Goal: Task Accomplishment & Management: Manage account settings

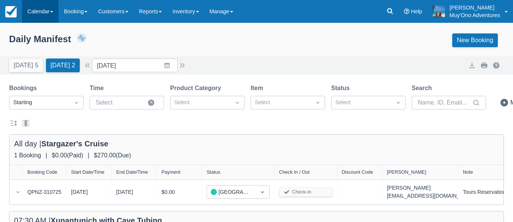
click at [36, 12] on link "Calendar" at bounding box center [40, 11] width 36 height 23
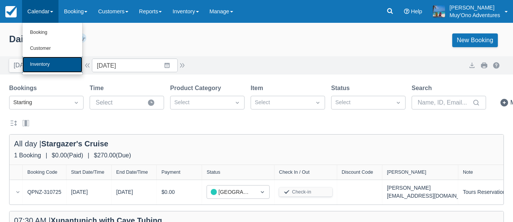
click at [38, 63] on link "Inventory" at bounding box center [52, 65] width 60 height 16
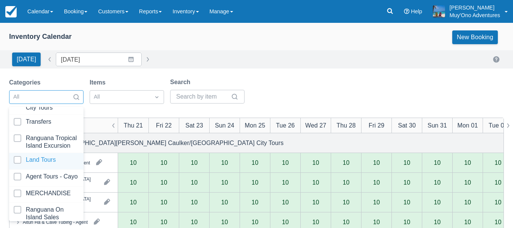
scroll to position [78, 0]
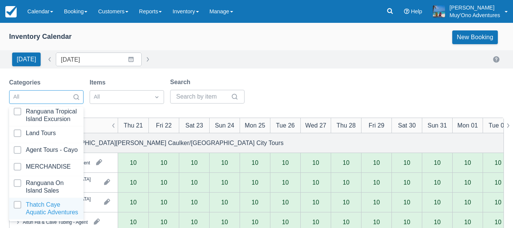
click at [21, 201] on div at bounding box center [46, 208] width 65 height 15
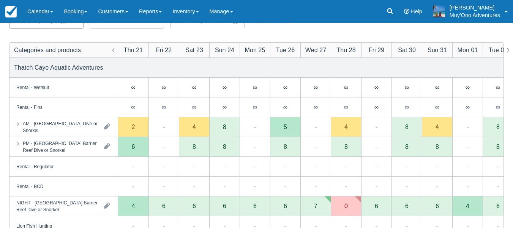
scroll to position [89, 0]
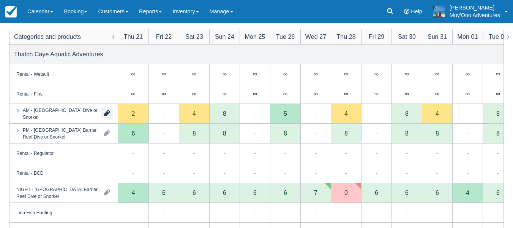
click at [104, 116] on button "button" at bounding box center [107, 113] width 12 height 12
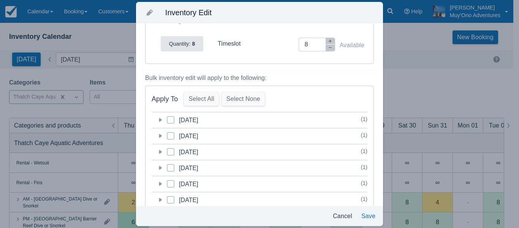
scroll to position [0, 0]
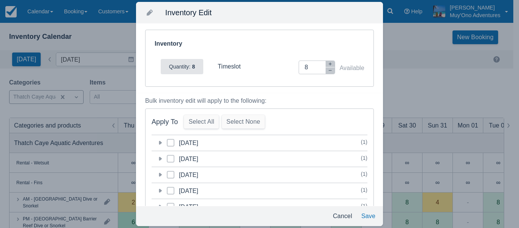
click at [98, 33] on div "Inventory Edit Inventory Quantity: 8 timeslot Inventory Adjustment 8 Available …" at bounding box center [259, 114] width 519 height 228
click at [422, 86] on div "Inventory Edit Inventory Quantity: 8 timeslot Inventory Adjustment 8 Available …" at bounding box center [259, 114] width 519 height 228
click at [372, 216] on button "Save" at bounding box center [368, 216] width 20 height 14
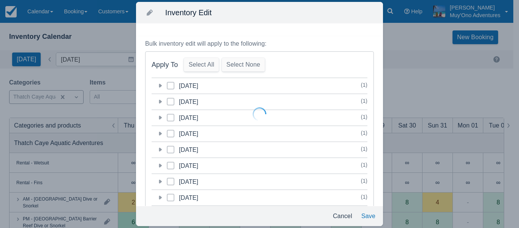
click at [340, 215] on div at bounding box center [259, 114] width 519 height 228
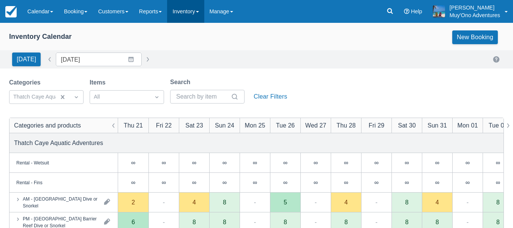
click at [194, 13] on link "Inventory" at bounding box center [185, 11] width 37 height 23
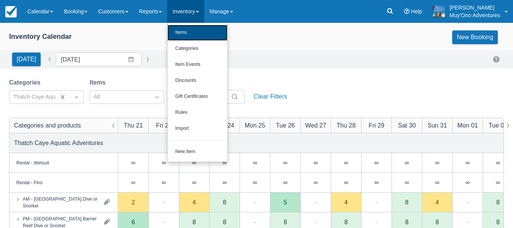
click at [194, 35] on link "Items" at bounding box center [198, 33] width 60 height 16
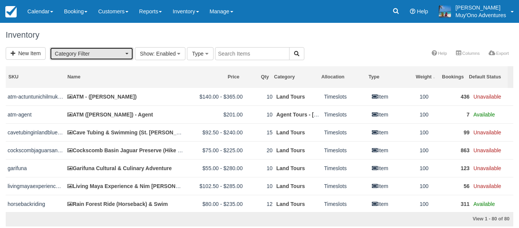
click at [68, 52] on span "Category Filter" at bounding box center [89, 54] width 69 height 8
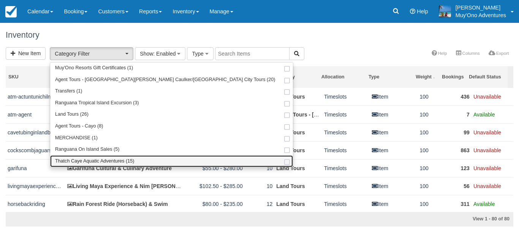
click at [92, 160] on span "Thatch Caye Aquatic Adventures (15)" at bounding box center [94, 161] width 79 height 7
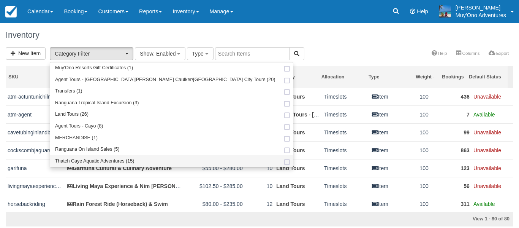
select select "64"
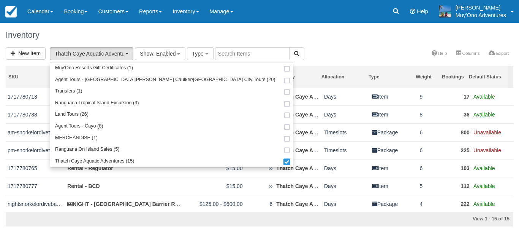
click at [0, 165] on div "SKU Name Price Qty Category Allocation Type Weight Bookings Default Status 1717…" at bounding box center [259, 147] width 519 height 171
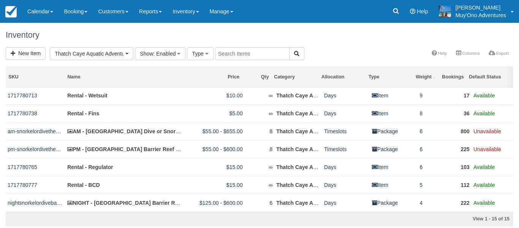
scroll to position [0, 0]
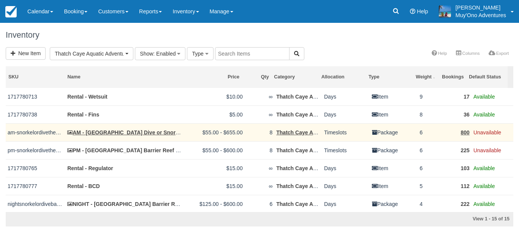
click at [129, 136] on td "AM - [GEOGRAPHIC_DATA] Dive or Snorkel" at bounding box center [124, 132] width 119 height 18
click at [128, 133] on link "AM - [GEOGRAPHIC_DATA] Dive or Snorkel" at bounding box center [125, 132] width 116 height 6
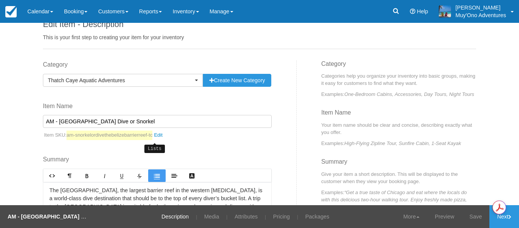
scroll to position [89, 0]
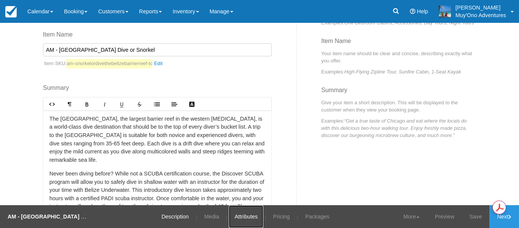
click at [248, 217] on link "Attributes" at bounding box center [246, 216] width 35 height 23
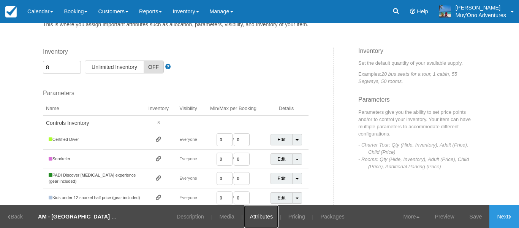
scroll to position [25, 0]
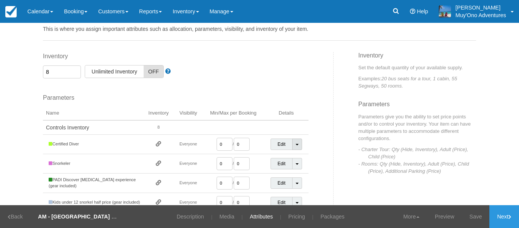
click at [297, 145] on link "Toggle Dropdown" at bounding box center [297, 143] width 10 height 11
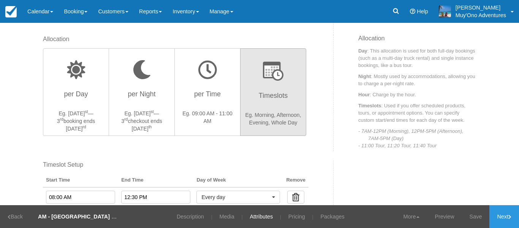
scroll to position [426, 0]
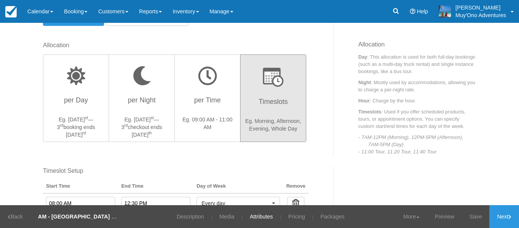
click at [275, 113] on h3 "Timeslots" at bounding box center [273, 103] width 56 height 19
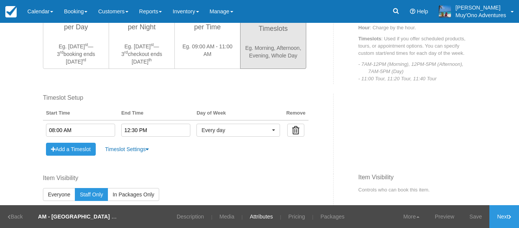
scroll to position [514, 0]
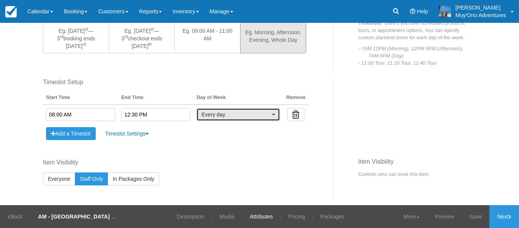
click at [269, 116] on button "Every day" at bounding box center [238, 114] width 84 height 13
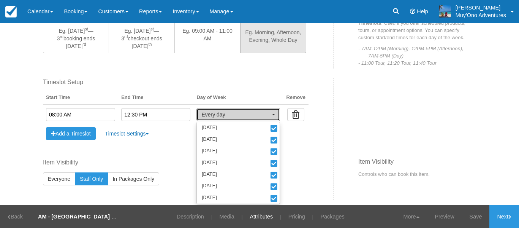
click at [269, 116] on button "Every day" at bounding box center [238, 114] width 84 height 13
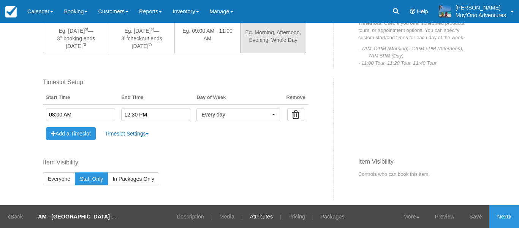
click at [278, 146] on div "Fixed Start Time Default Length ( hours ) Fixed Length ( hours ) Timeslot Setup…" at bounding box center [185, 118] width 296 height 80
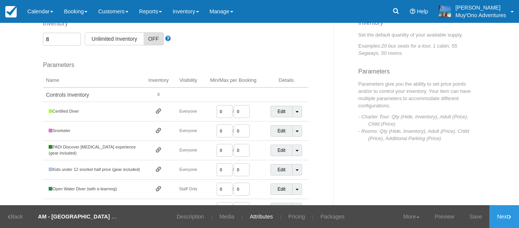
scroll to position [56, 0]
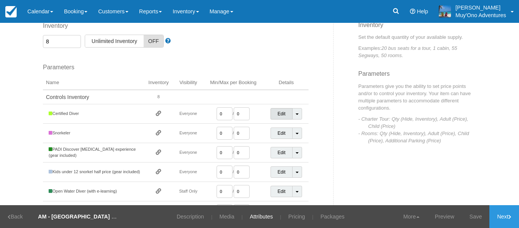
click at [274, 115] on link "Edit" at bounding box center [282, 113] width 22 height 11
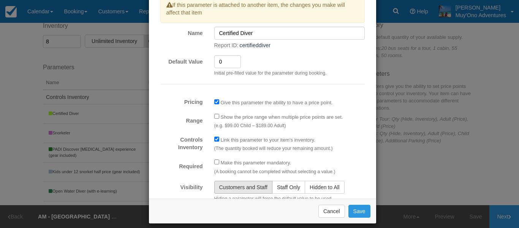
scroll to position [0, 0]
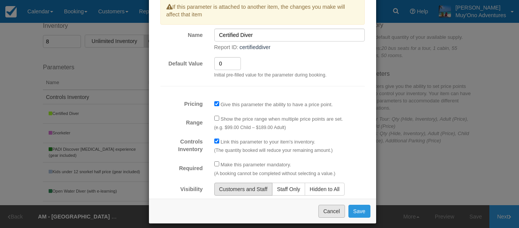
click at [327, 212] on button "Cancel" at bounding box center [331, 210] width 27 height 13
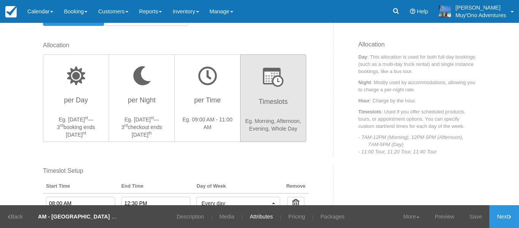
scroll to position [430, 0]
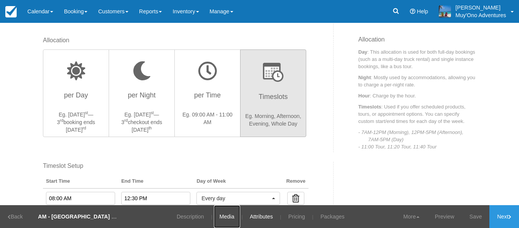
click at [236, 218] on link "Media" at bounding box center [227, 216] width 26 height 23
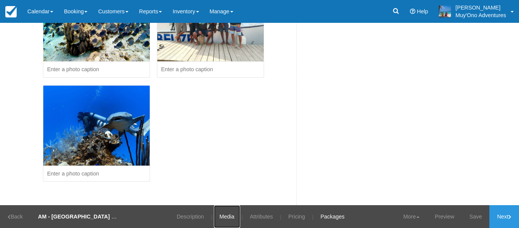
scroll to position [215, 0]
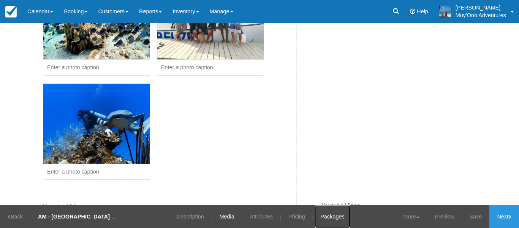
click at [333, 218] on link "Packages" at bounding box center [332, 216] width 35 height 23
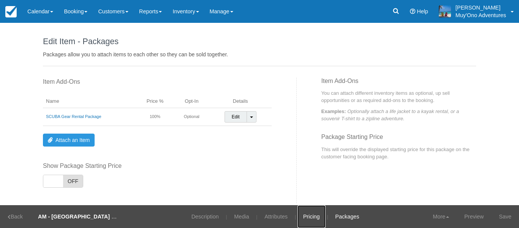
click at [298, 218] on link "Pricing" at bounding box center [311, 216] width 28 height 23
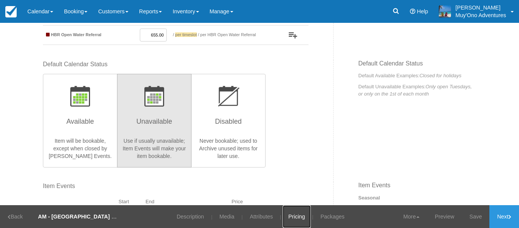
scroll to position [380, 0]
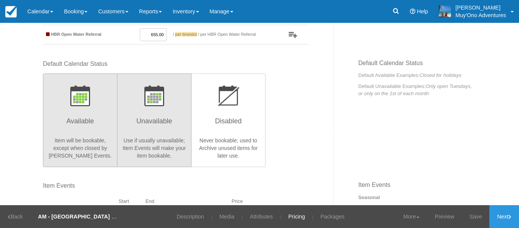
click at [63, 122] on h3 "Available" at bounding box center [80, 123] width 65 height 19
radio input "true"
click at [145, 120] on h3 "Unavailable" at bounding box center [154, 123] width 65 height 19
radio input "true"
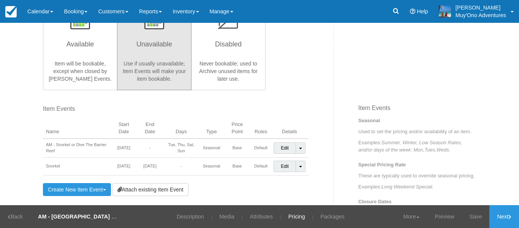
scroll to position [468, 0]
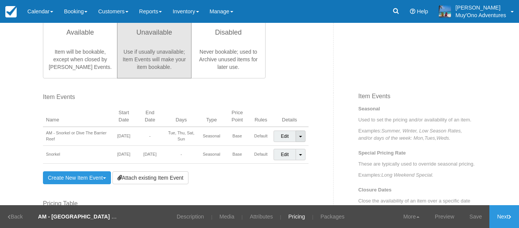
click at [300, 136] on link "Toggle Dropdown" at bounding box center [301, 135] width 10 height 11
click at [296, 135] on link "Toggle Dropdown" at bounding box center [301, 135] width 10 height 11
click at [280, 136] on link "Edit" at bounding box center [285, 135] width 22 height 11
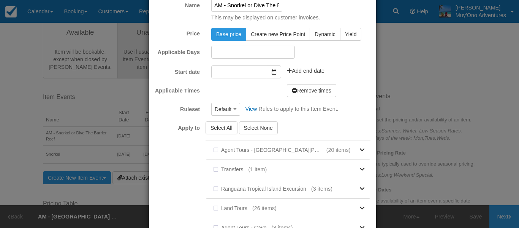
scroll to position [0, 0]
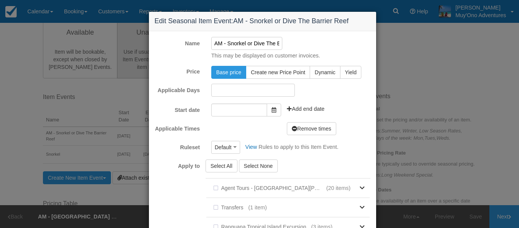
type input "[DATE]"
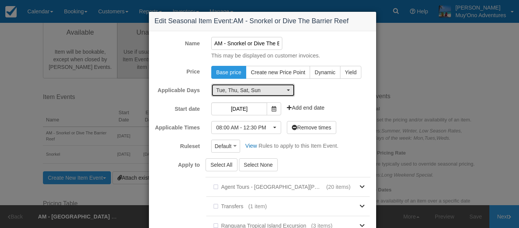
click at [290, 91] on button "Tue, Thu, Sat, Sun" at bounding box center [253, 90] width 84 height 13
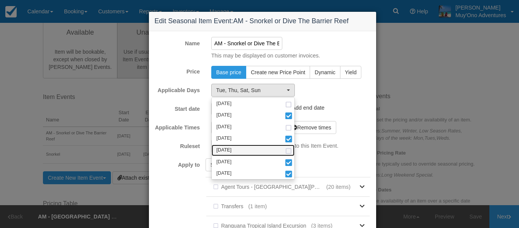
click at [286, 149] on span at bounding box center [289, 151] width 8 height 5
click at [346, 107] on div "Start date [DATE] Add end date" at bounding box center [262, 108] width 227 height 13
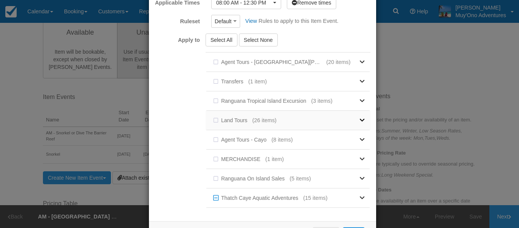
scroll to position [154, 0]
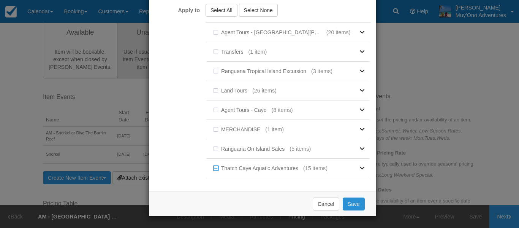
click at [356, 206] on button "Save" at bounding box center [354, 203] width 22 height 13
